Goal: Transaction & Acquisition: Book appointment/travel/reservation

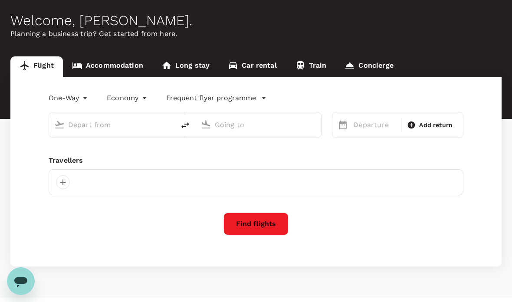
type input "roundtrip"
type input "[GEOGRAPHIC_DATA], [GEOGRAPHIC_DATA] (any)"
type input "Penang Intl (PEN)"
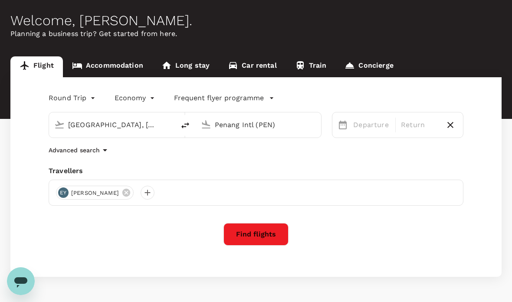
click at [371, 131] on div "Departure" at bounding box center [372, 124] width 44 height 17
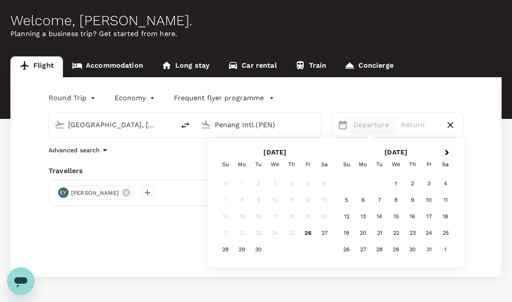
click at [383, 220] on div "14" at bounding box center [379, 216] width 16 height 16
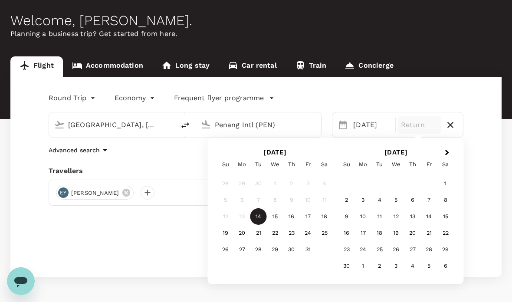
click at [187, 125] on icon "delete" at bounding box center [185, 125] width 8 height 6
type input "Penang Intl (PEN)"
type input "[GEOGRAPHIC_DATA], [GEOGRAPHIC_DATA] (any)"
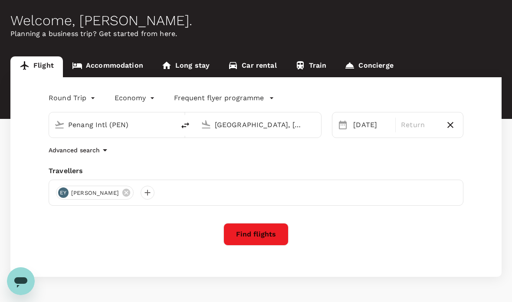
click at [188, 130] on icon "delete" at bounding box center [185, 125] width 10 height 10
type input "[GEOGRAPHIC_DATA], [GEOGRAPHIC_DATA] (any)"
type input "Penang Intl (PEN)"
click at [482, 176] on div "Round Trip roundtrip Economy economy Frequent flyer programme [GEOGRAPHIC_DATA]…" at bounding box center [255, 177] width 491 height 200
click at [251, 229] on button "Find flights" at bounding box center [255, 234] width 65 height 23
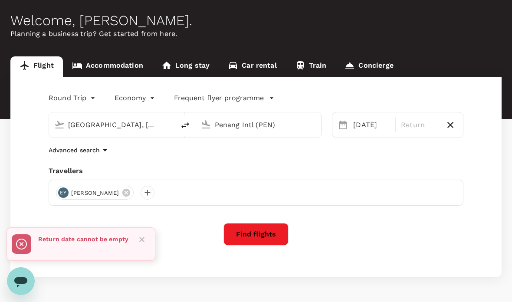
click at [98, 246] on div "Return date cannot be empty" at bounding box center [83, 244] width 90 height 26
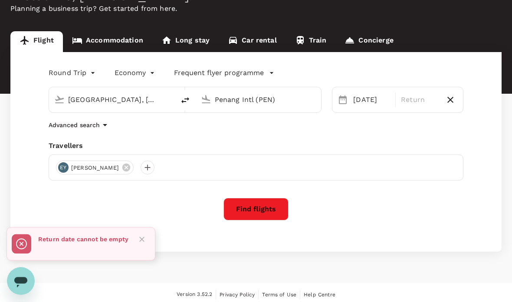
scroll to position [63, 0]
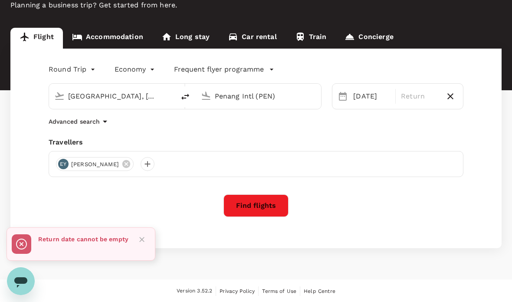
click at [368, 209] on div "Find flights" at bounding box center [256, 205] width 415 height 23
click at [413, 93] on p "Return" at bounding box center [419, 96] width 37 height 10
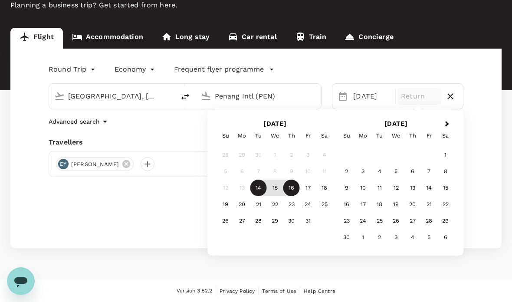
click at [295, 187] on div "16" at bounding box center [291, 188] width 16 height 16
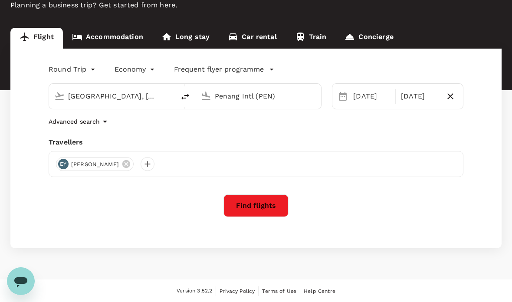
click at [451, 97] on icon "button" at bounding box center [450, 96] width 6 height 6
type input "oneway"
click at [256, 208] on button "Find flights" at bounding box center [255, 205] width 65 height 23
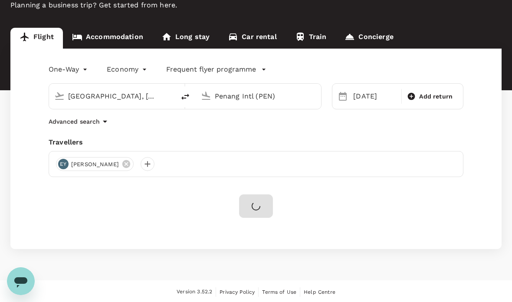
scroll to position [35, 0]
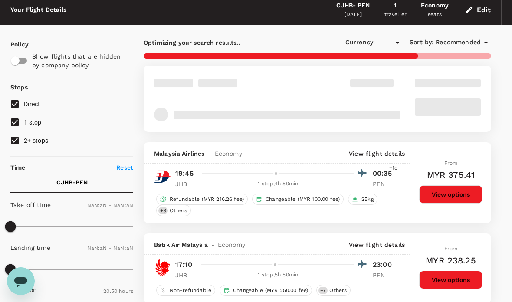
type input "MYR"
type input "1440"
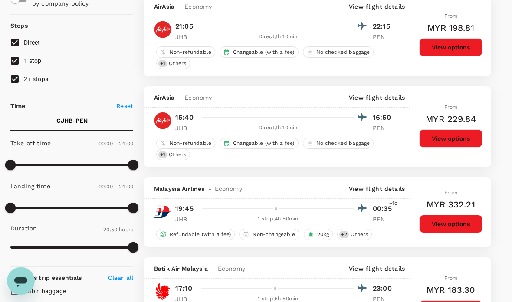
scroll to position [0, 0]
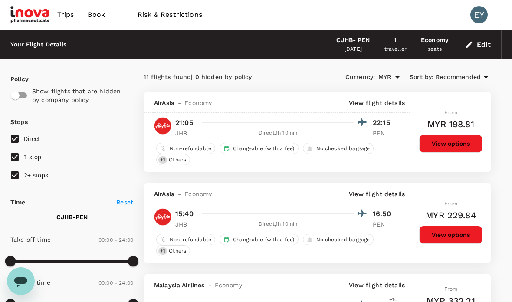
click at [352, 45] on div "[DATE]" at bounding box center [353, 49] width 17 height 9
click at [361, 43] on div "CJHB - PEN" at bounding box center [352, 41] width 33 height 10
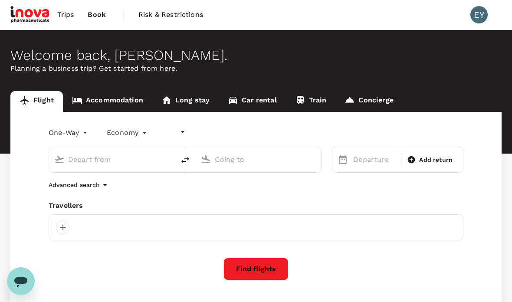
type input "undefined, undefined (any)"
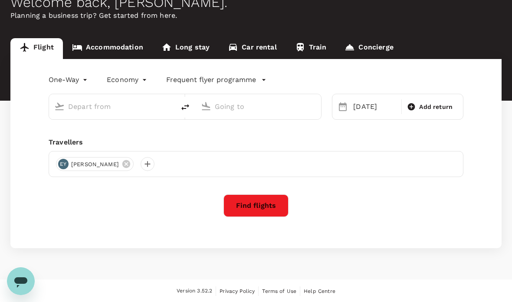
type input "[GEOGRAPHIC_DATA], [GEOGRAPHIC_DATA] (any)"
type input "Penang Intl (PEN)"
type input "[GEOGRAPHIC_DATA], [GEOGRAPHIC_DATA] (any)"
type input "Penang Intl (PEN)"
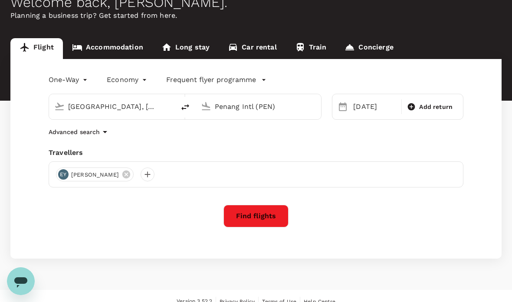
click at [175, 108] on button "delete" at bounding box center [185, 107] width 21 height 21
type input "Penang Intl (PEN)"
type input "[GEOGRAPHIC_DATA], [GEOGRAPHIC_DATA] (any)"
click at [133, 109] on input "Penang Intl (PEN)" at bounding box center [112, 106] width 89 height 13
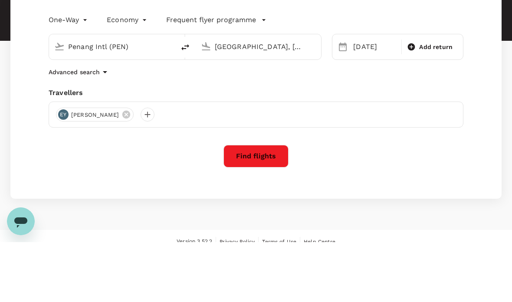
click at [186, 102] on icon "delete" at bounding box center [185, 107] width 10 height 10
type input "[GEOGRAPHIC_DATA], [GEOGRAPHIC_DATA] (any)"
type input "Penang Intl (PEN)"
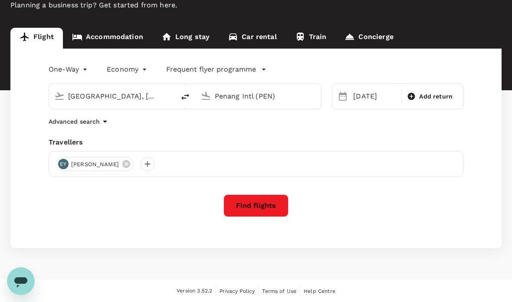
click at [89, 93] on input "[GEOGRAPHIC_DATA], [GEOGRAPHIC_DATA] (any)" at bounding box center [112, 95] width 89 height 13
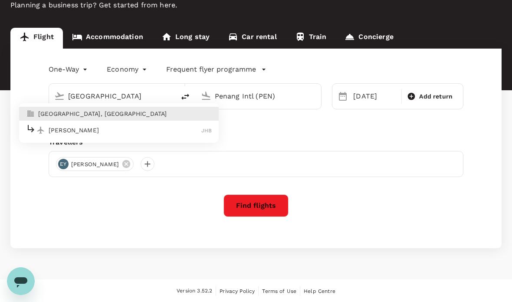
click at [133, 97] on input "[GEOGRAPHIC_DATA]" at bounding box center [112, 95] width 89 height 13
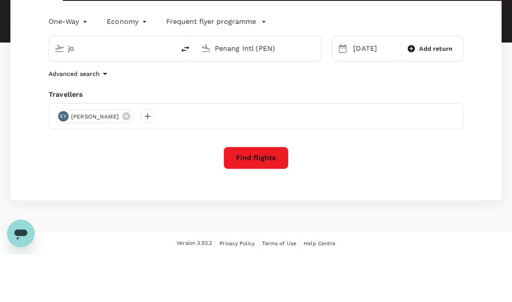
type input "j"
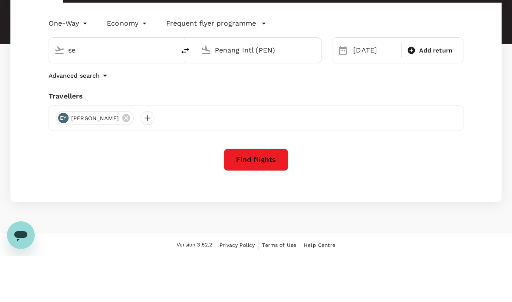
type input "s"
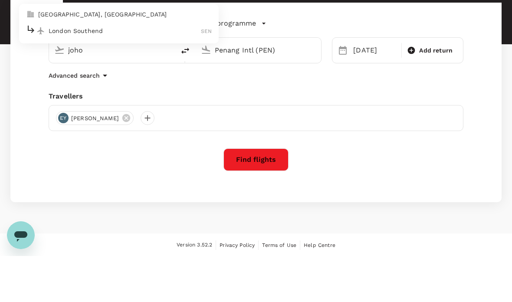
type input "[GEOGRAPHIC_DATA]"
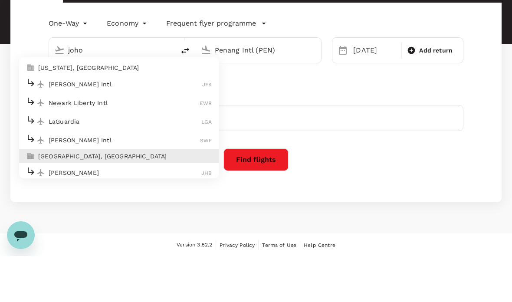
type input "[GEOGRAPHIC_DATA]"
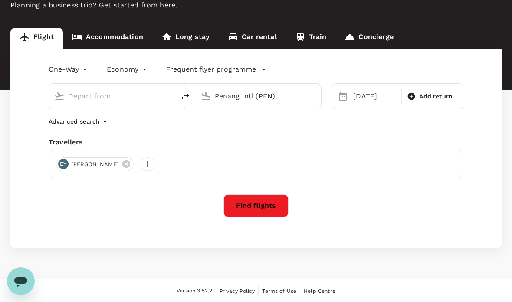
click at [143, 99] on input "text" at bounding box center [112, 95] width 89 height 13
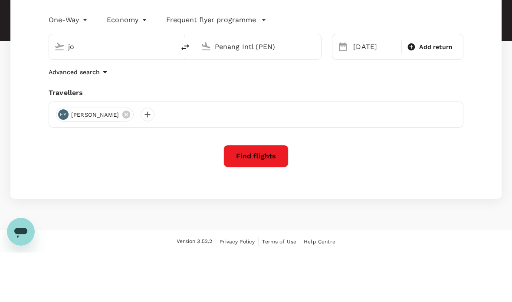
type input "j"
click at [186, 92] on icon "delete" at bounding box center [185, 97] width 10 height 10
type input "Penang Intl (PEN)"
type input "[GEOGRAPHIC_DATA], [GEOGRAPHIC_DATA] (any)"
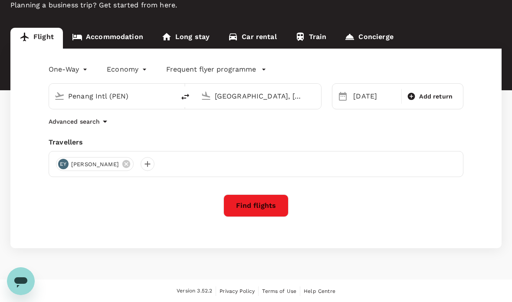
click at [374, 91] on div "[DATE]" at bounding box center [375, 96] width 50 height 17
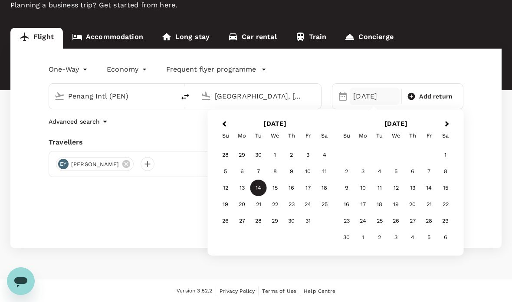
click at [182, 101] on icon "delete" at bounding box center [185, 97] width 10 height 10
type input "[GEOGRAPHIC_DATA], [GEOGRAPHIC_DATA] (any)"
type input "Penang Intl (PEN)"
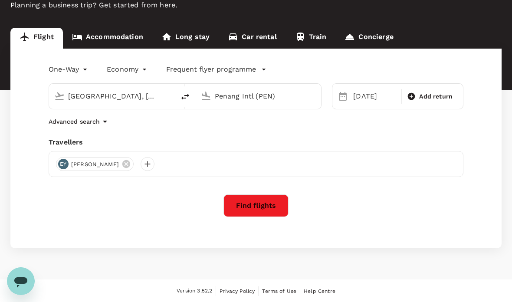
click at [264, 102] on input "Penang Intl (PEN)" at bounding box center [259, 95] width 89 height 13
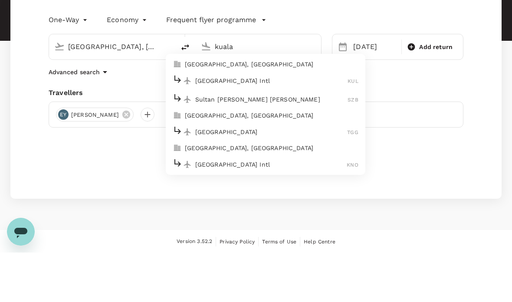
click at [255, 107] on li "[GEOGRAPHIC_DATA], [GEOGRAPHIC_DATA]" at bounding box center [266, 114] width 200 height 14
type input "[GEOGRAPHIC_DATA], [GEOGRAPHIC_DATA] (any)"
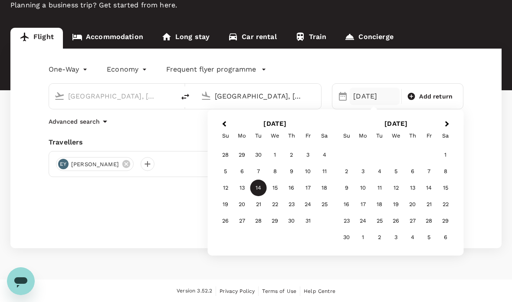
click at [262, 187] on div "14" at bounding box center [258, 188] width 16 height 16
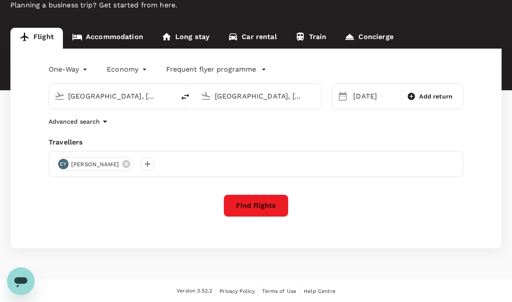
click at [269, 203] on button "Find flights" at bounding box center [255, 205] width 65 height 23
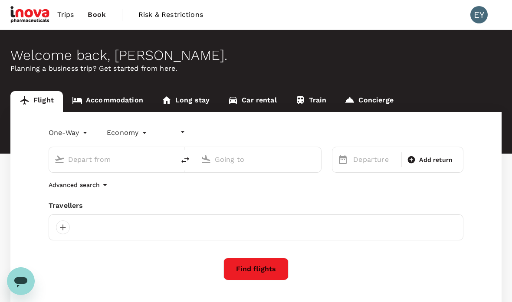
type input "undefined, undefined (any)"
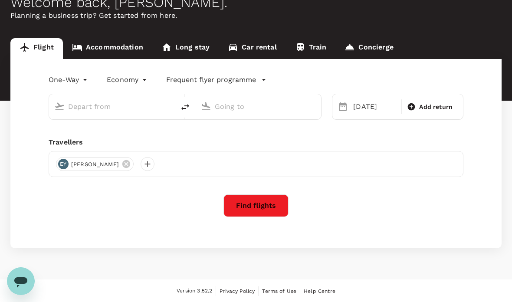
type input "[GEOGRAPHIC_DATA], [GEOGRAPHIC_DATA] (any)"
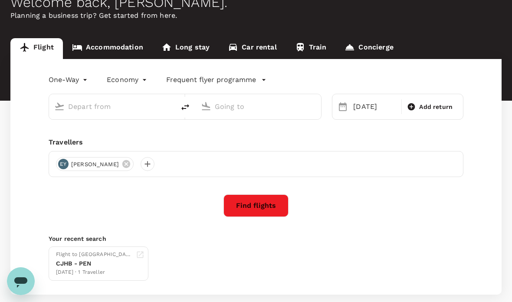
type input "[GEOGRAPHIC_DATA], [GEOGRAPHIC_DATA] (any)"
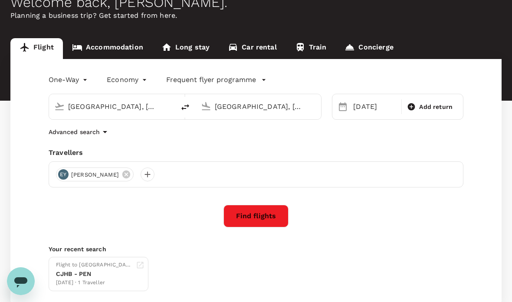
click at [366, 108] on div "[DATE]" at bounding box center [375, 106] width 50 height 17
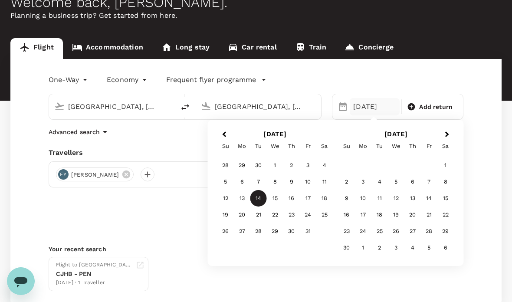
click at [185, 107] on icon "delete" at bounding box center [185, 107] width 10 height 10
type input "[GEOGRAPHIC_DATA], [GEOGRAPHIC_DATA] (any)"
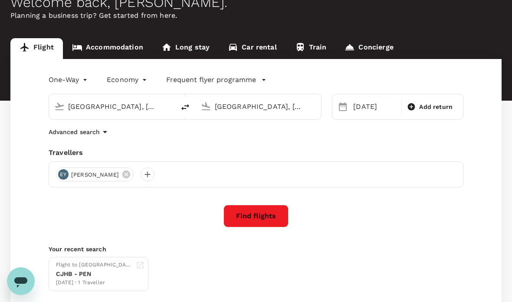
click at [376, 110] on div "[DATE]" at bounding box center [375, 106] width 50 height 17
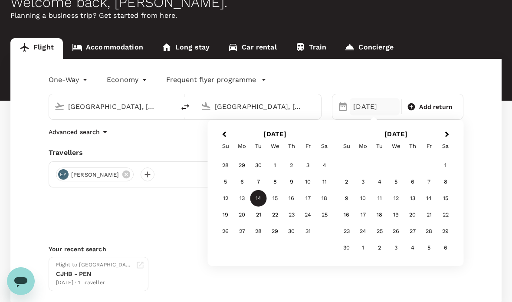
click at [310, 203] on div "17" at bounding box center [308, 198] width 16 height 16
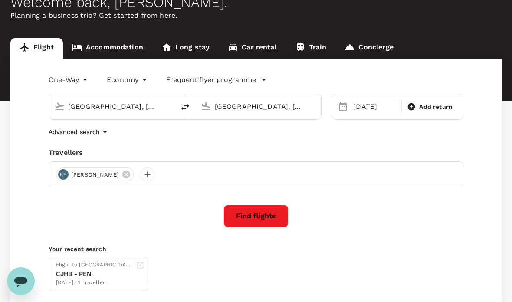
click at [265, 213] on button "Find flights" at bounding box center [255, 216] width 65 height 23
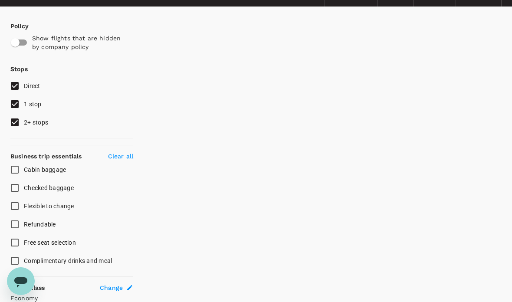
scroll to position [35, 0]
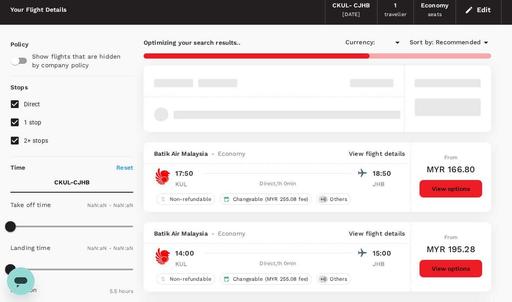
type input "MYR"
type input "1440"
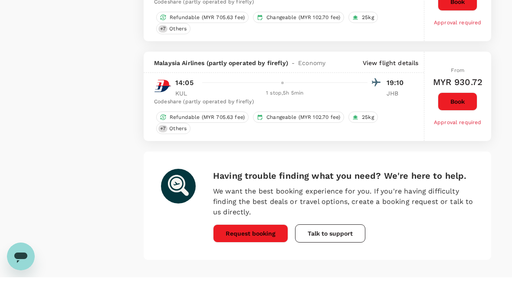
type input "540"
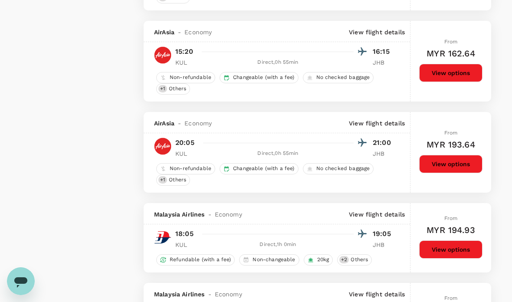
scroll to position [839, 0]
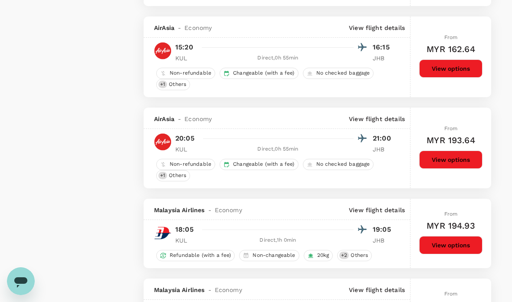
click at [447, 160] on button "View options" at bounding box center [450, 160] width 63 height 18
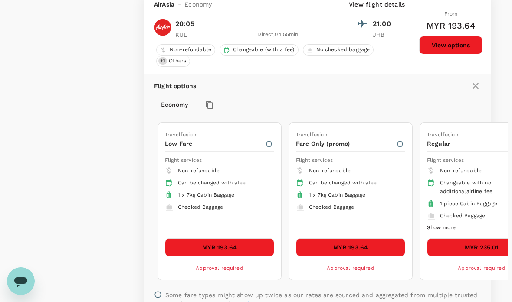
scroll to position [956, 0]
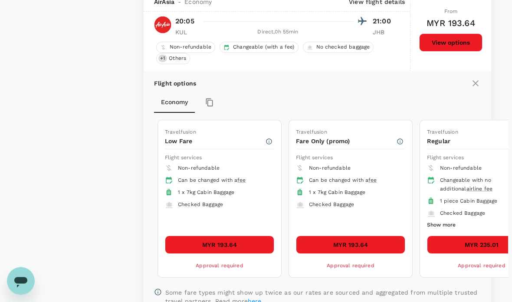
click at [397, 143] on icon "button" at bounding box center [400, 141] width 7 height 7
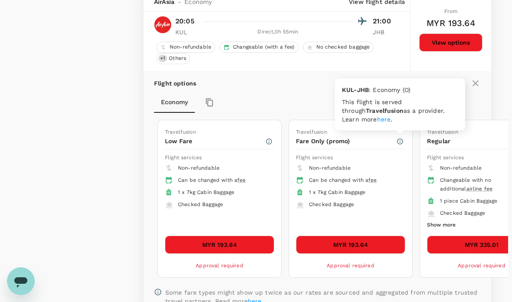
click at [269, 138] on icon "button" at bounding box center [269, 141] width 7 height 7
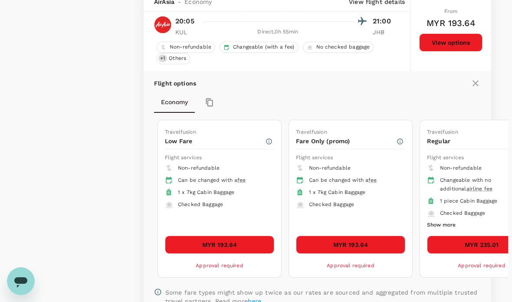
click at [272, 140] on icon "button" at bounding box center [269, 141] width 7 height 7
click at [271, 142] on icon "button" at bounding box center [269, 141] width 7 height 7
click at [274, 139] on div "Travelfusion Low Fare Flight services Non-refundable Can be changed with a fee …" at bounding box center [219, 198] width 123 height 157
click at [271, 139] on icon "button" at bounding box center [269, 141] width 6 height 6
click at [272, 138] on icon "button" at bounding box center [269, 141] width 7 height 7
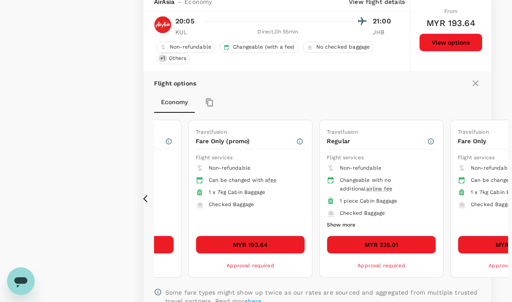
scroll to position [956, 0]
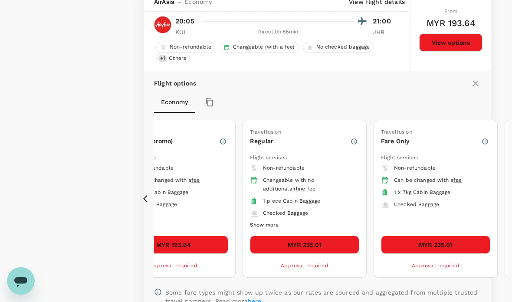
click at [326, 242] on button "MYR 235.01" at bounding box center [304, 245] width 109 height 18
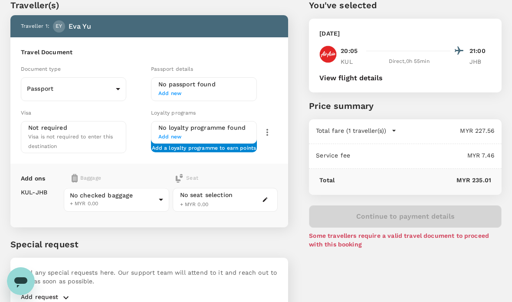
click at [110, 87] on body "Back to flight results Flight review Traveller(s) Traveller 1 : EY [PERSON_NAME…" at bounding box center [256, 156] width 512 height 381
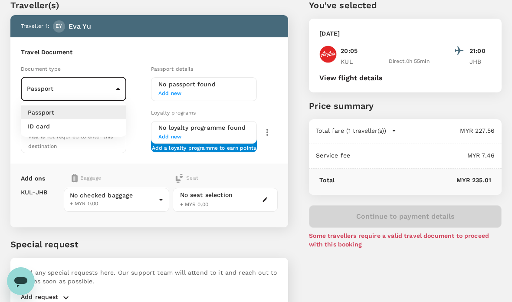
click at [82, 131] on li "ID card" at bounding box center [73, 126] width 105 height 14
type input "Id card"
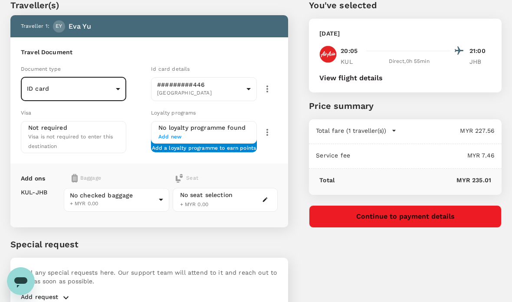
click at [155, 197] on body "Back to flight results Flight review Traveller(s) Traveller 1 : EY [PERSON_NAME…" at bounding box center [256, 156] width 512 height 381
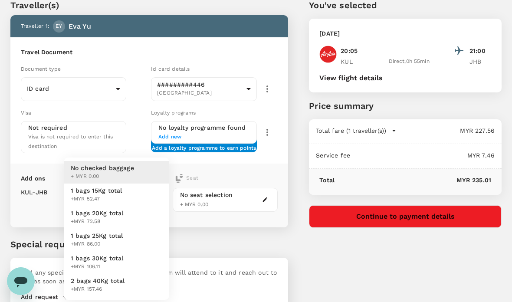
click at [112, 192] on span "1 bags 15Kg total" at bounding box center [97, 190] width 52 height 9
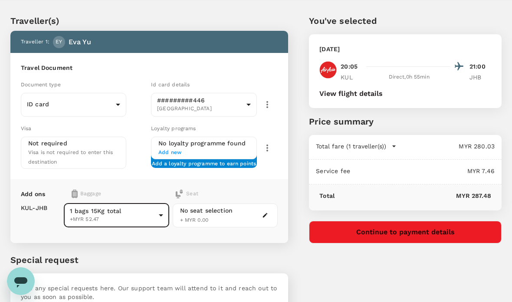
scroll to position [0, 0]
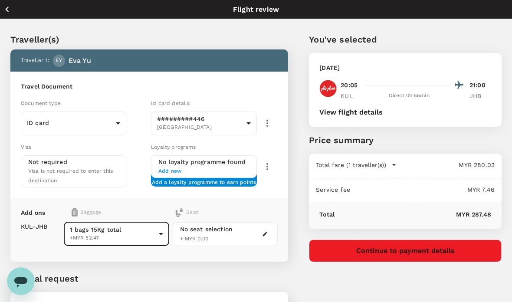
click at [154, 230] on body "Back to flight results Flight review Traveller(s) Traveller 1 : EY [PERSON_NAME…" at bounding box center [256, 190] width 512 height 381
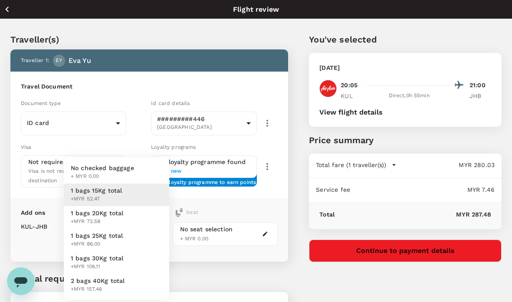
click at [100, 218] on span "+MYR 72.58" at bounding box center [97, 221] width 53 height 9
type input "2 - 72.58"
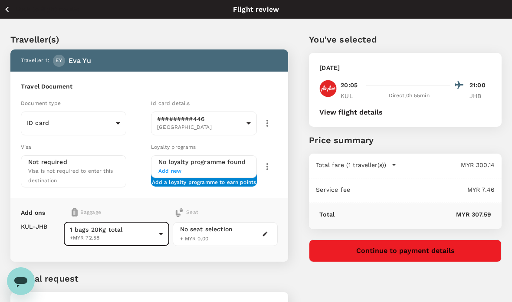
click at [254, 230] on div "No seat selection + MYR 0.00" at bounding box center [225, 234] width 105 height 24
click at [256, 234] on div "No seat selection + MYR 0.00" at bounding box center [225, 234] width 105 height 24
click at [264, 231] on icon "button" at bounding box center [265, 234] width 6 height 6
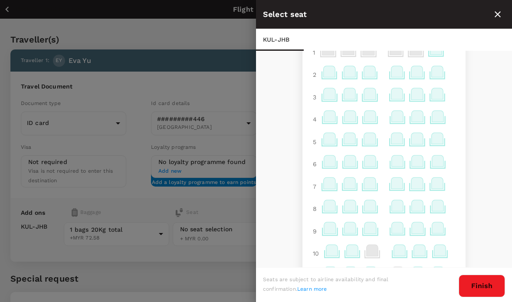
scroll to position [23, 0]
click at [370, 208] on icon at bounding box center [370, 205] width 12 height 11
click at [496, 17] on icon "close" at bounding box center [497, 14] width 10 height 10
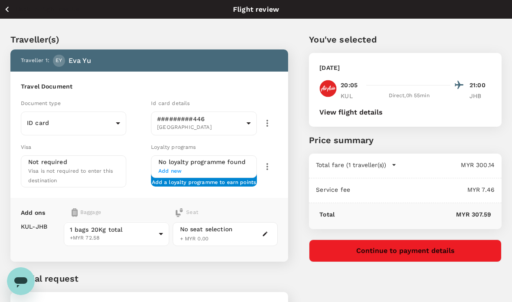
click at [237, 180] on span "Add a loyalty programme to earn points" at bounding box center [204, 178] width 105 height 1
click at [237, 163] on h6 "No loyalty programme found" at bounding box center [203, 163] width 91 height 10
click at [369, 111] on button "View flight details" at bounding box center [350, 112] width 63 height 8
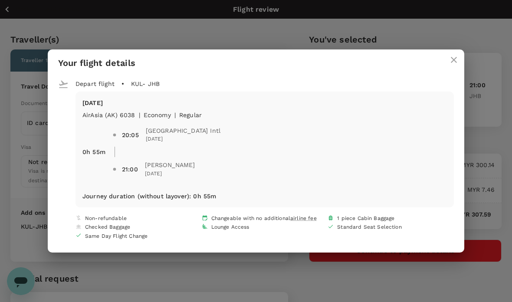
click at [456, 58] on icon "close" at bounding box center [454, 60] width 6 height 6
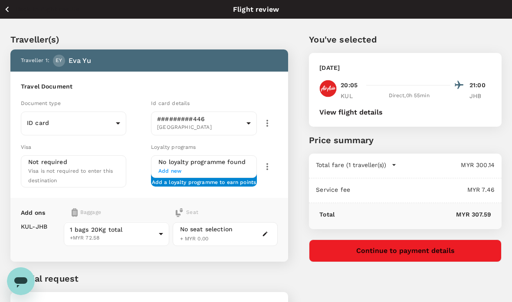
click at [394, 250] on button "Continue to payment details" at bounding box center [405, 251] width 193 height 23
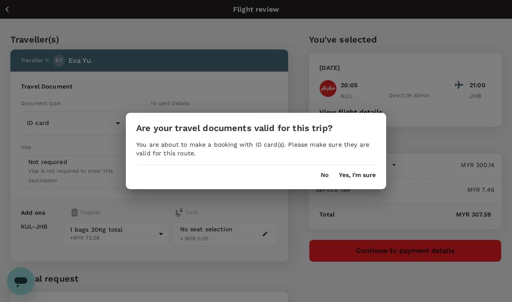
click at [359, 175] on button "Yes, I'm sure" at bounding box center [357, 175] width 37 height 7
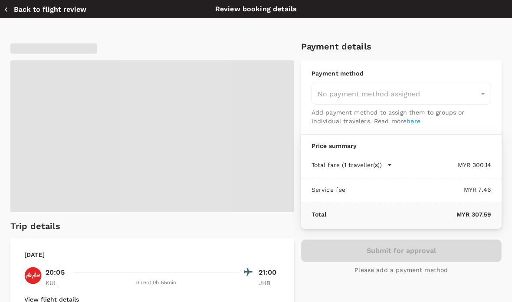
type input "9f64972e-74a3-4343-a838-c2e37fa72e04"
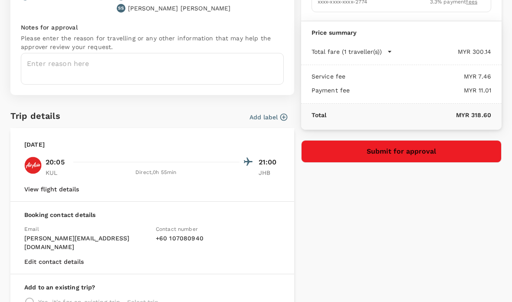
scroll to position [97, 0]
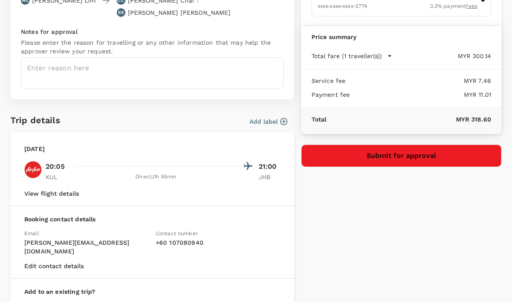
click at [365, 155] on button "Submit for approval" at bounding box center [401, 155] width 200 height 23
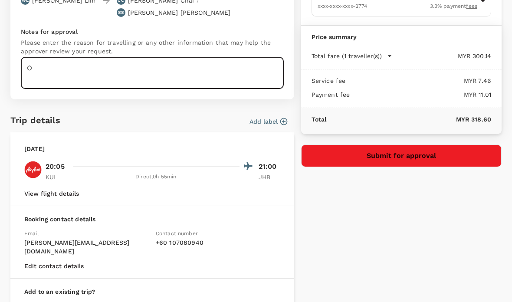
type textarea "O"
type textarea "For Q4 cycle meeting"
click at [396, 159] on button "Submit for approval" at bounding box center [401, 155] width 200 height 23
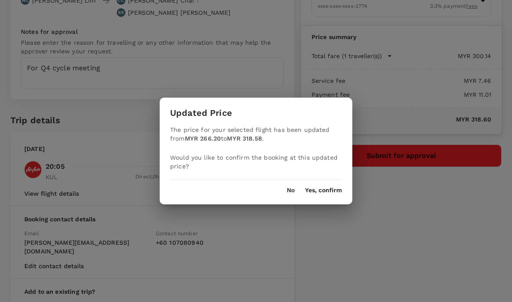
click at [321, 193] on button "Yes, confirm" at bounding box center [323, 190] width 37 height 7
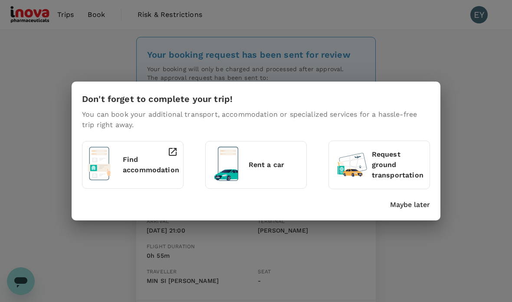
click at [416, 207] on p "Maybe later" at bounding box center [410, 205] width 40 height 10
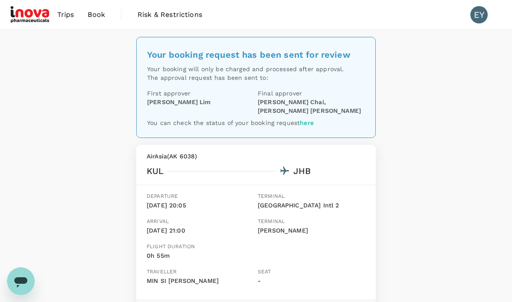
click at [70, 15] on span "Trips" at bounding box center [65, 15] width 17 height 10
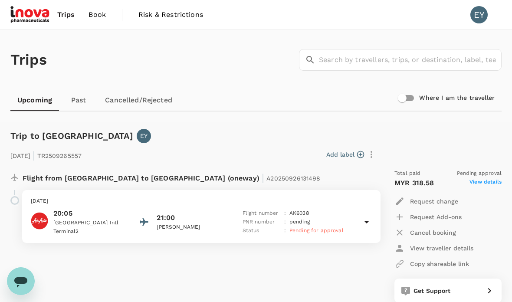
click at [101, 17] on span "Book" at bounding box center [97, 15] width 17 height 10
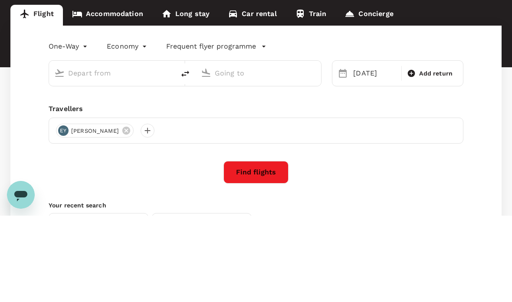
type input "[GEOGRAPHIC_DATA], [GEOGRAPHIC_DATA] (any)"
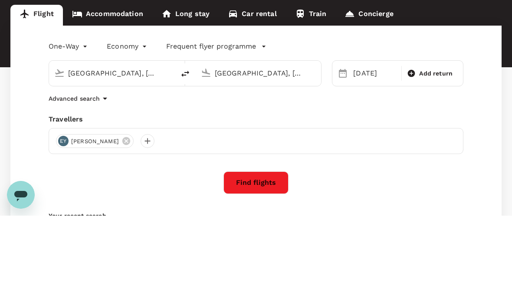
click at [187, 155] on icon "delete" at bounding box center [185, 160] width 10 height 10
type input "[GEOGRAPHIC_DATA], [GEOGRAPHIC_DATA] (any)"
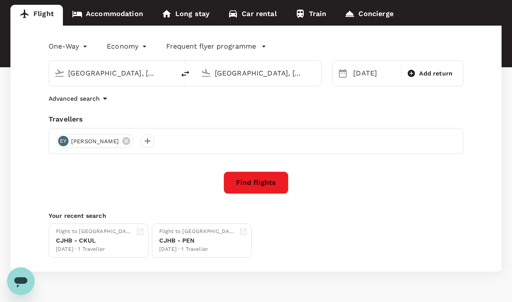
click at [363, 74] on div "[DATE]" at bounding box center [375, 73] width 50 height 17
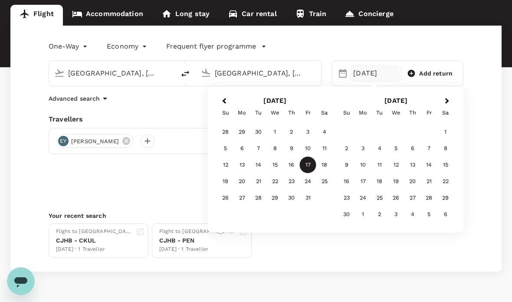
click at [258, 165] on div "14" at bounding box center [258, 165] width 16 height 16
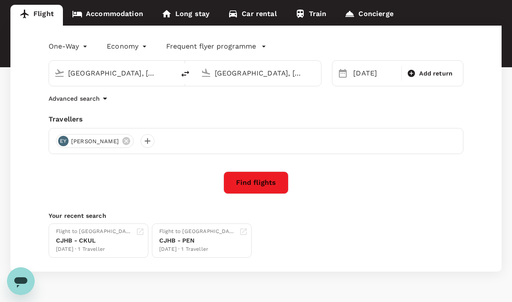
click at [266, 185] on button "Find flights" at bounding box center [255, 182] width 65 height 23
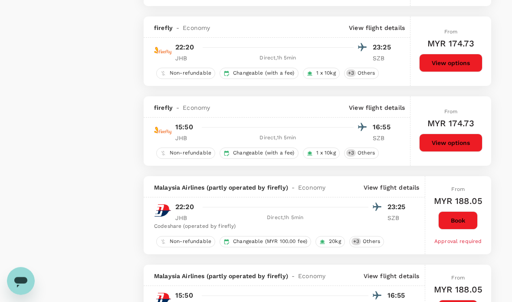
scroll to position [978, 0]
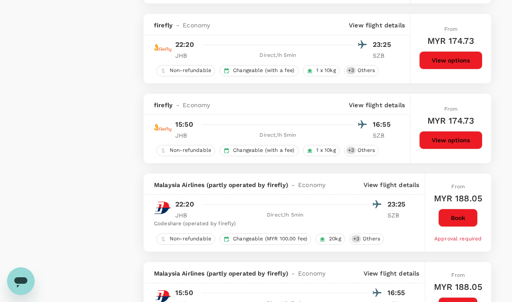
click at [440, 141] on button "View options" at bounding box center [450, 140] width 63 height 18
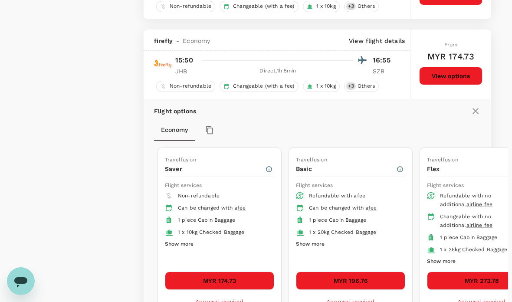
scroll to position [1071, 0]
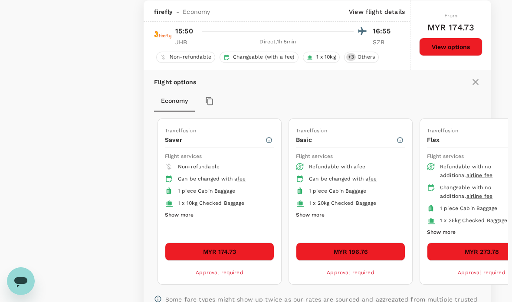
click at [376, 251] on button "MYR 196.76" at bounding box center [350, 252] width 109 height 18
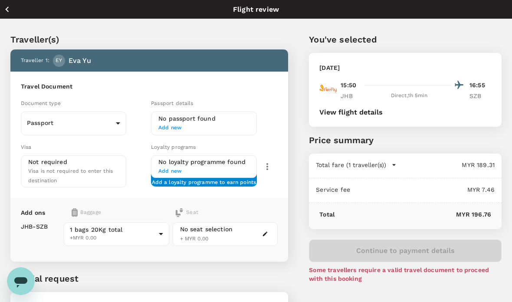
click at [109, 123] on body "Back to flight results Flight review Traveller(s) Traveller 1 : EY [PERSON_NAME…" at bounding box center [256, 190] width 512 height 381
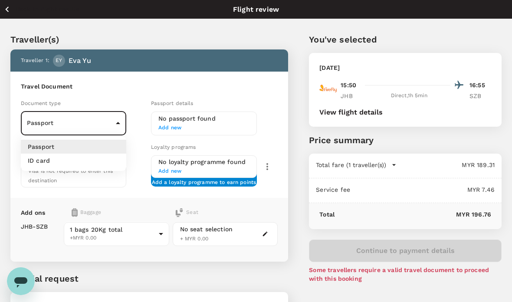
click at [63, 166] on li "ID card" at bounding box center [73, 161] width 105 height 14
type input "Id card"
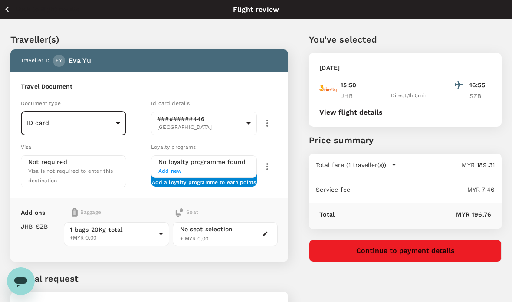
click at [242, 230] on div "No seat selection + MYR 0.00" at bounding box center [225, 234] width 105 height 24
click at [181, 237] on span "+ MYR 0.00" at bounding box center [194, 239] width 29 height 6
click at [266, 233] on icon "button" at bounding box center [265, 234] width 6 height 6
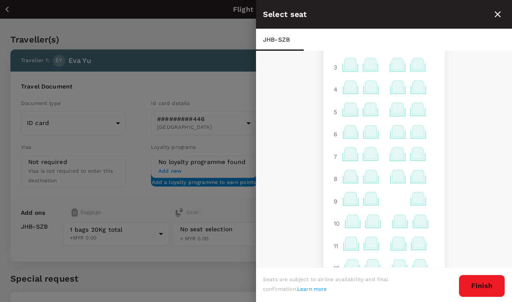
scroll to position [65, 0]
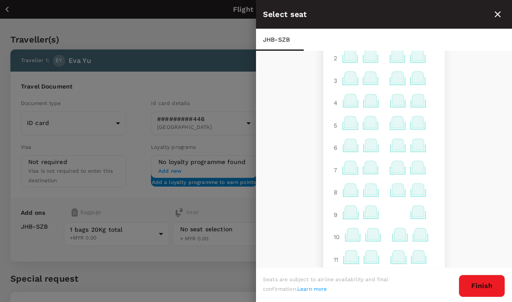
click at [372, 193] on icon at bounding box center [371, 189] width 12 height 11
click at [473, 170] on p "Select" at bounding box center [474, 169] width 19 height 9
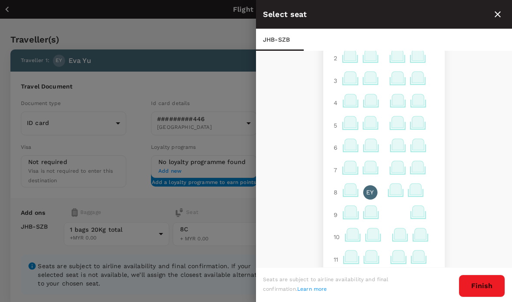
click at [489, 285] on button "Finish" at bounding box center [482, 286] width 46 height 23
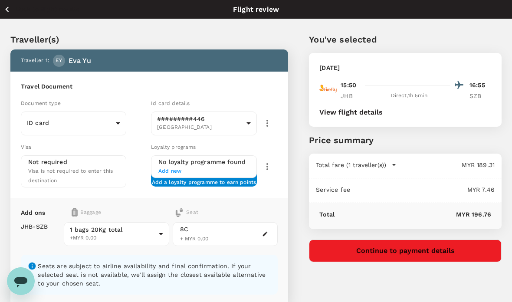
click at [387, 252] on button "Continue to payment details" at bounding box center [405, 251] width 193 height 23
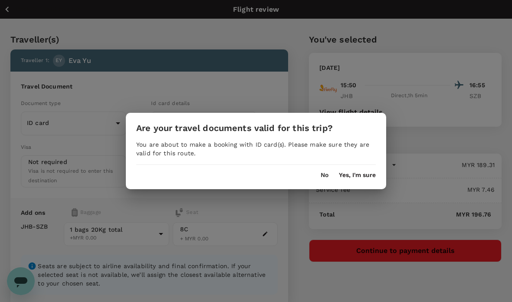
click at [370, 172] on button "Yes, I'm sure" at bounding box center [357, 175] width 37 height 7
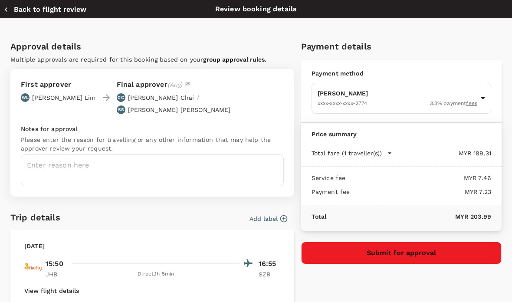
click at [166, 158] on textarea at bounding box center [152, 170] width 263 height 32
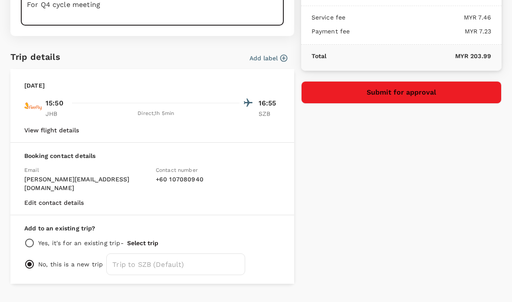
scroll to position [160, 0]
type textarea "For Q4 cycle meeting"
click at [413, 96] on button "Submit for approval" at bounding box center [401, 93] width 200 height 23
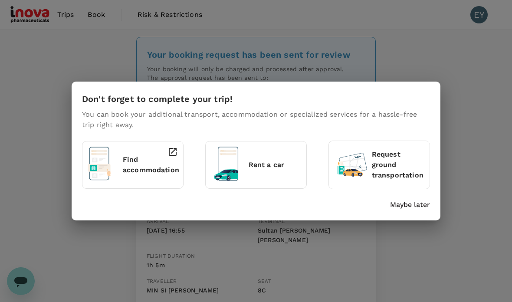
click at [406, 203] on p "Maybe later" at bounding box center [410, 205] width 40 height 10
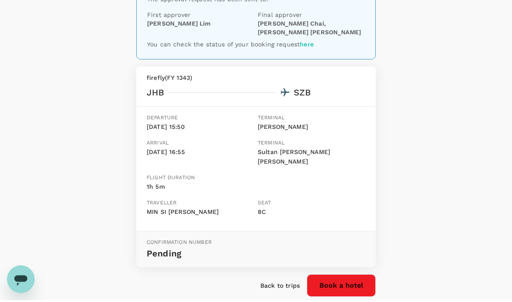
scroll to position [76, 0]
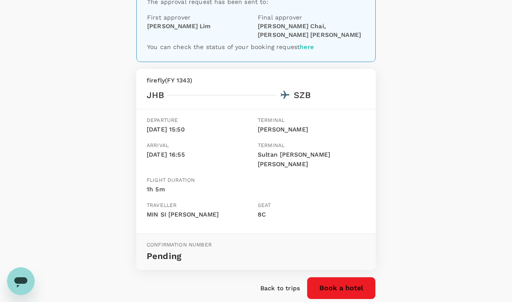
click at [269, 284] on p "Back to trips" at bounding box center [279, 288] width 39 height 9
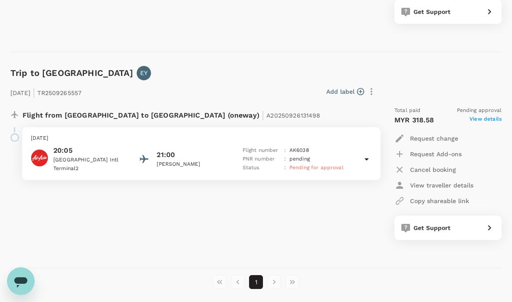
scroll to position [280, 0]
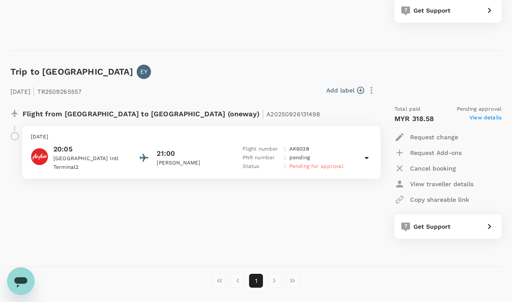
click at [210, 151] on div "21:00" at bounding box center [196, 153] width 78 height 10
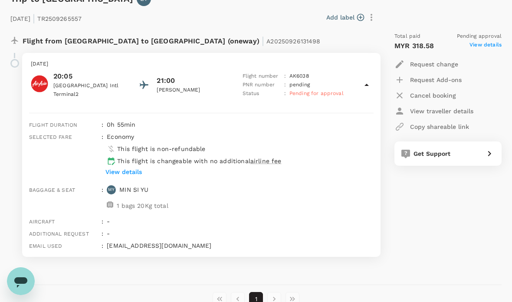
scroll to position [357, 0]
